Goal: Task Accomplishment & Management: Use online tool/utility

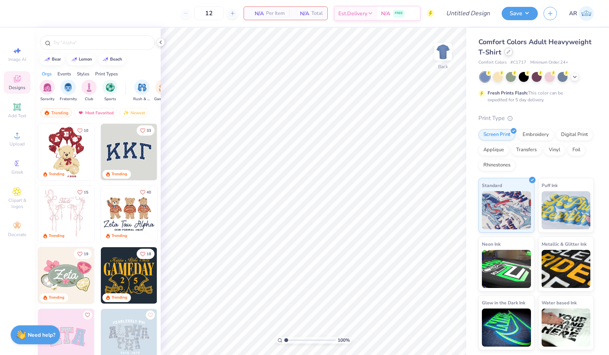
click at [509, 52] on icon at bounding box center [508, 52] width 4 height 4
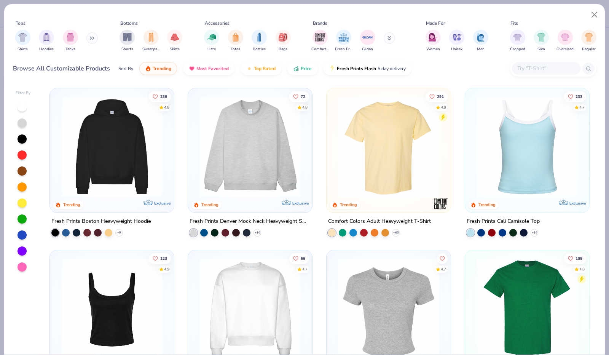
click at [520, 65] on input "text" at bounding box center [545, 68] width 59 height 9
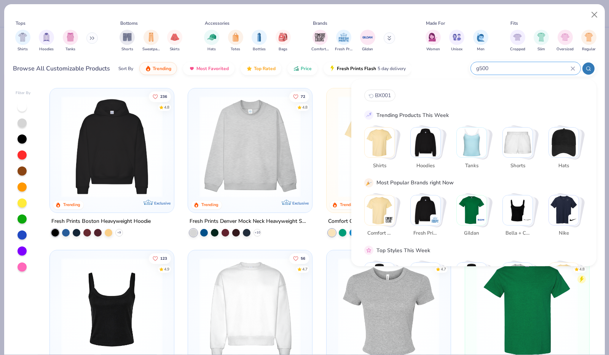
type input "g500"
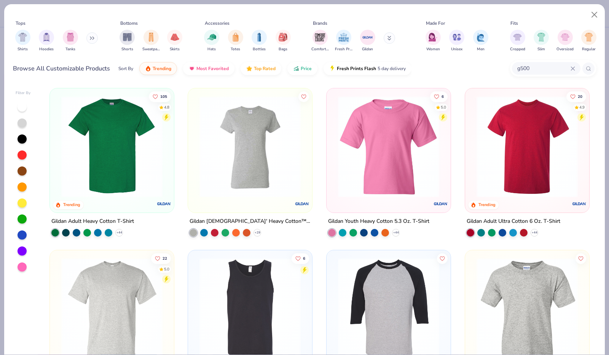
click at [117, 149] on img at bounding box center [111, 146] width 109 height 101
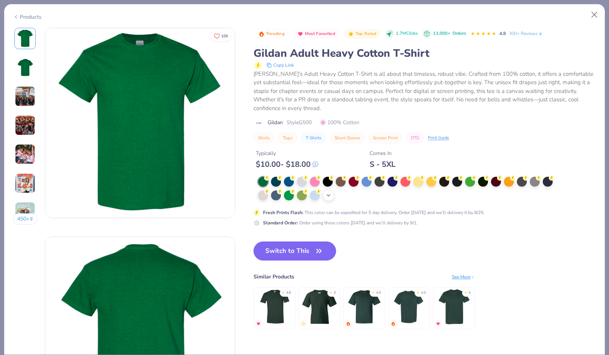
click at [329, 194] on icon at bounding box center [328, 195] width 6 height 6
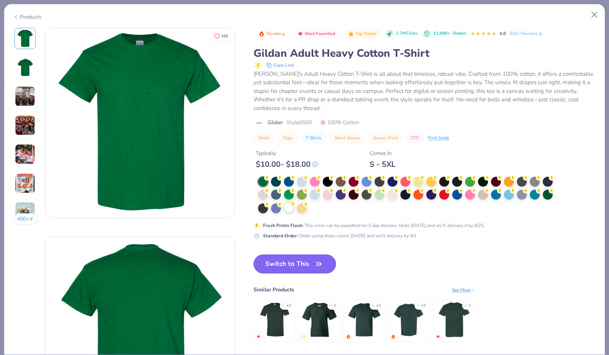
click at [291, 206] on div at bounding box center [289, 207] width 10 height 10
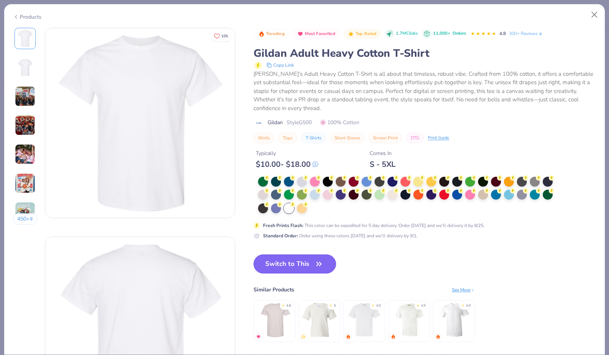
click at [298, 263] on button "Switch to This" at bounding box center [294, 263] width 83 height 19
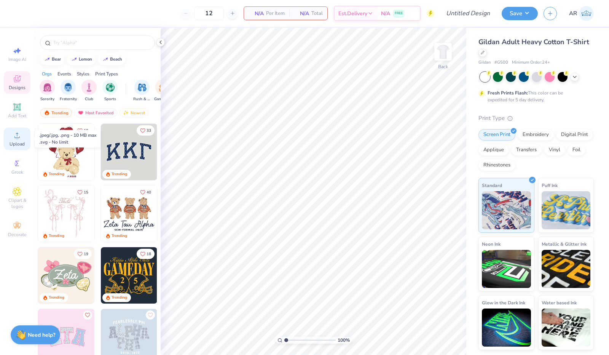
click at [18, 140] on div "Upload" at bounding box center [17, 138] width 27 height 22
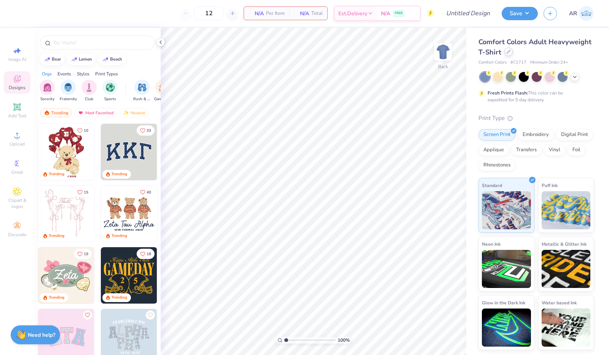
click at [507, 51] on icon at bounding box center [508, 52] width 4 height 4
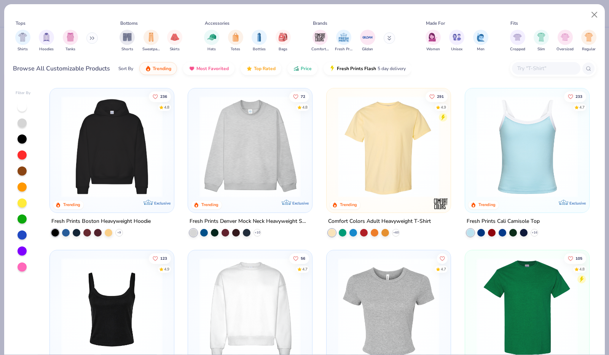
click at [539, 67] on input "text" at bounding box center [545, 68] width 59 height 9
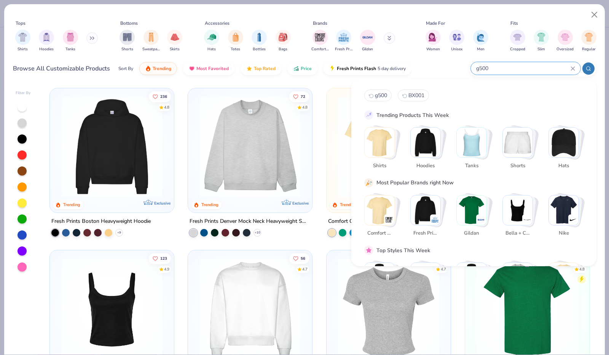
type input "g500"
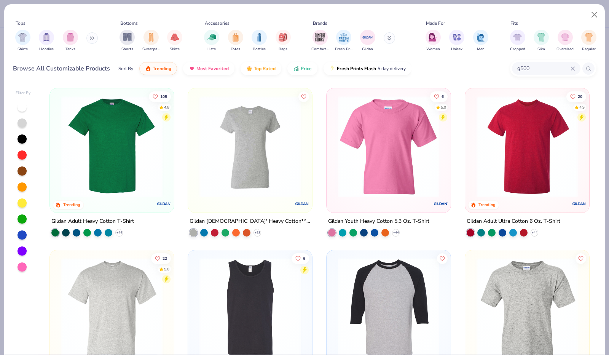
click at [111, 141] on img at bounding box center [111, 146] width 109 height 101
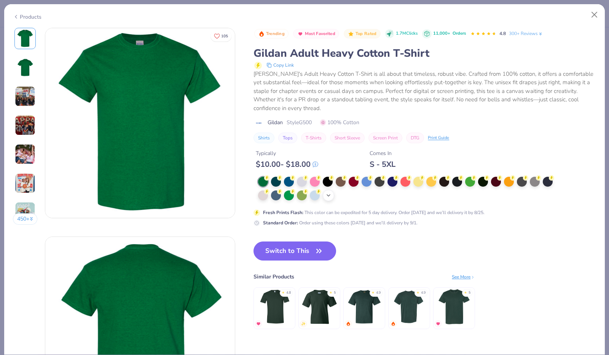
click at [332, 192] on div "+ 22" at bounding box center [328, 194] width 11 height 11
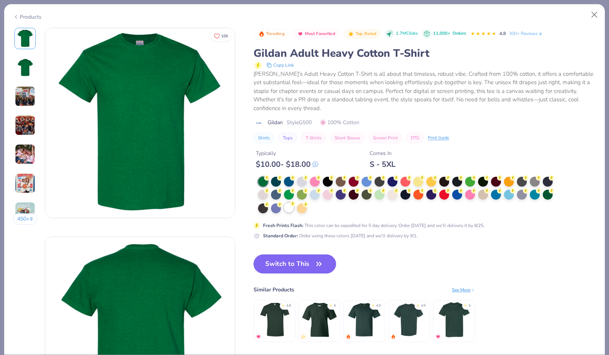
click at [288, 210] on div at bounding box center [289, 207] width 10 height 10
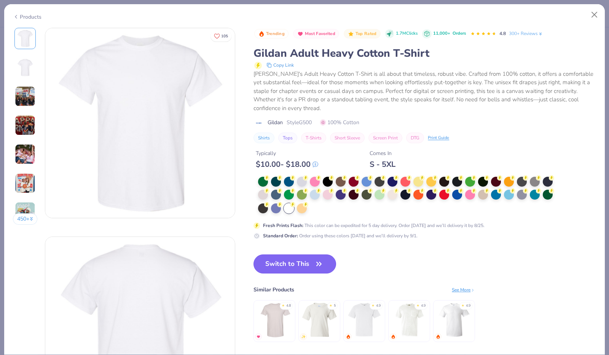
click at [305, 262] on button "Switch to This" at bounding box center [294, 263] width 83 height 19
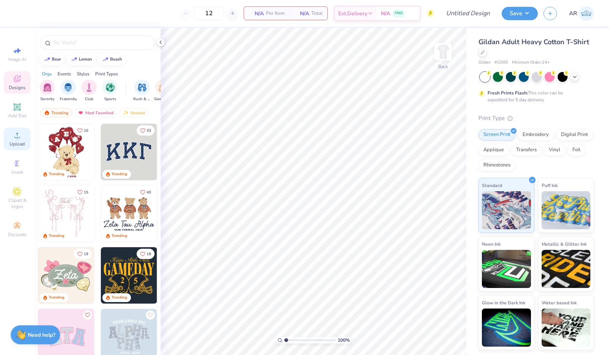
click at [16, 143] on span "Upload" at bounding box center [17, 144] width 15 height 6
click at [21, 138] on icon at bounding box center [17, 134] width 9 height 9
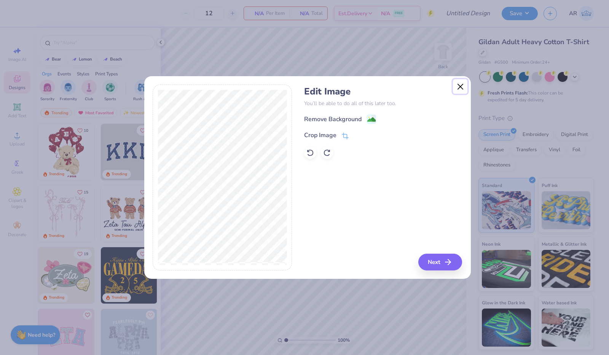
click at [461, 84] on button "Close" at bounding box center [460, 86] width 14 height 14
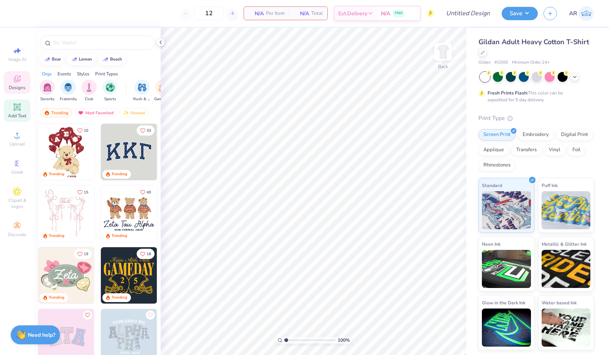
click at [19, 120] on div "Add Text" at bounding box center [17, 110] width 27 height 22
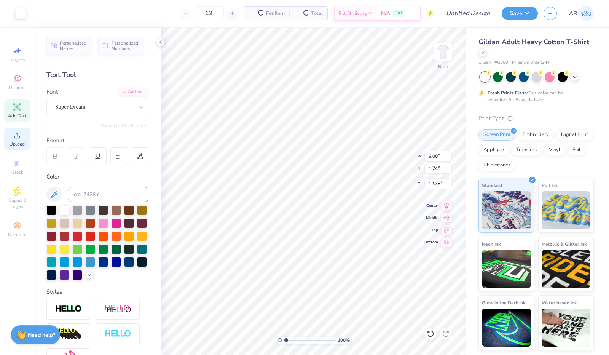
click at [21, 136] on icon at bounding box center [17, 134] width 9 height 9
